Goal: Information Seeking & Learning: Find specific fact

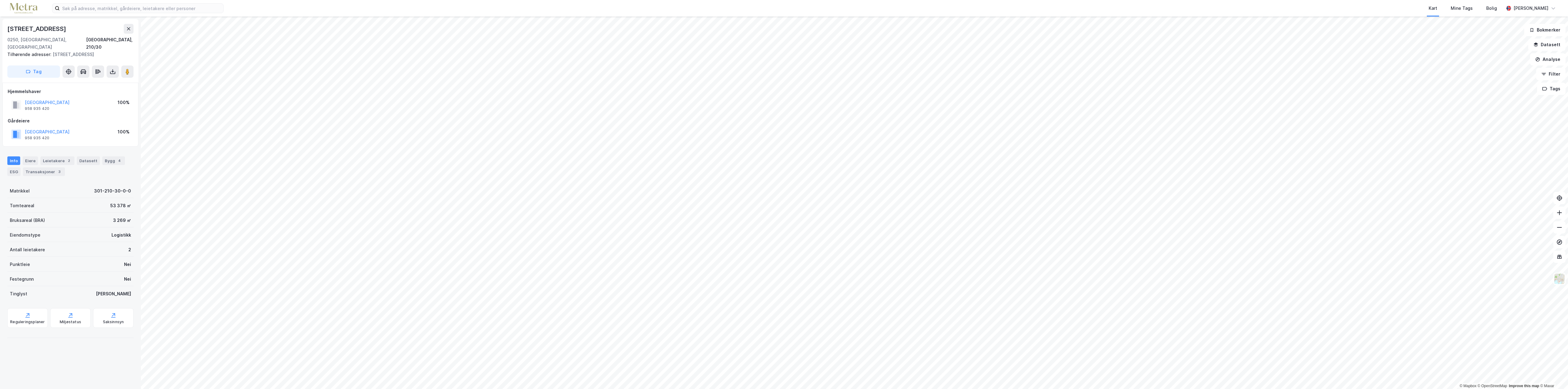
click at [50, 149] on div "Info [PERSON_NAME] 2 Datasett Bygg 4 ESG Transaksjoner 3" at bounding box center [70, 164] width 141 height 29
click at [50, 156] on div "Leietakere 2" at bounding box center [57, 161] width 34 height 9
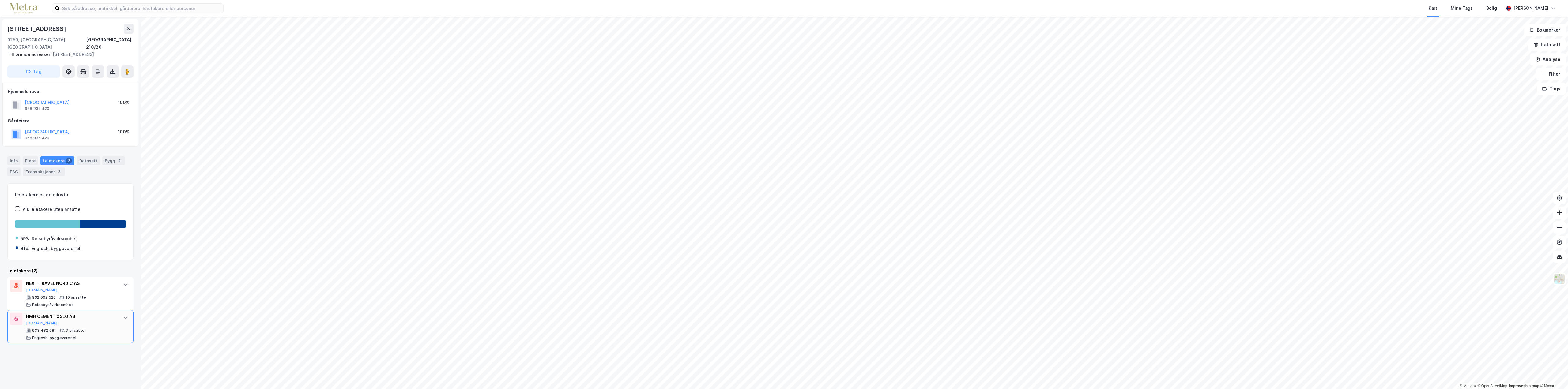
click at [52, 191] on div "HMH CEMENT OSLO AS" at bounding box center [72, 317] width 91 height 7
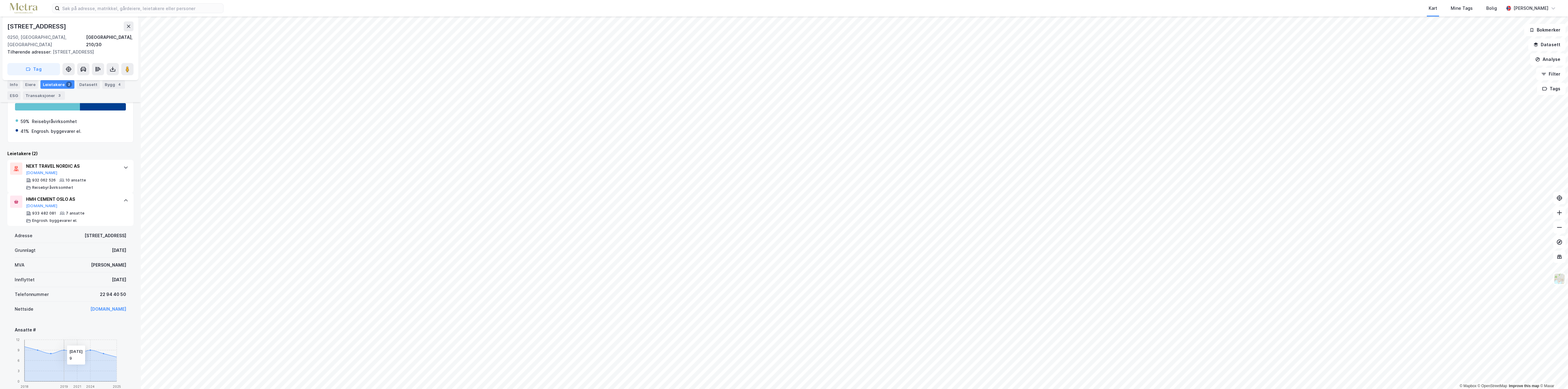
scroll to position [153, 0]
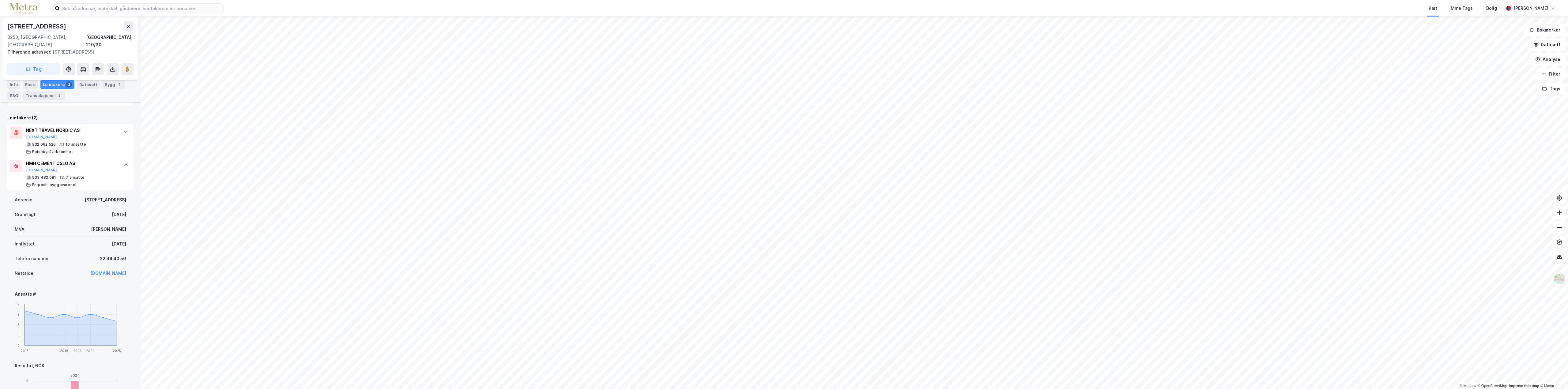
click at [102, 191] on link "[DOMAIN_NAME]" at bounding box center [108, 273] width 36 height 5
